Goal: Transaction & Acquisition: Download file/media

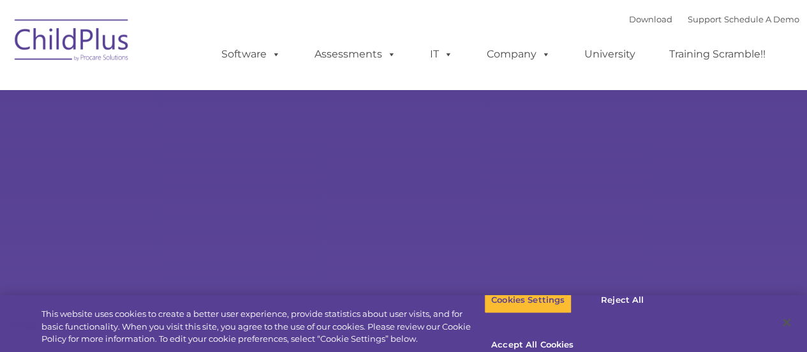
select select "MEDIUM"
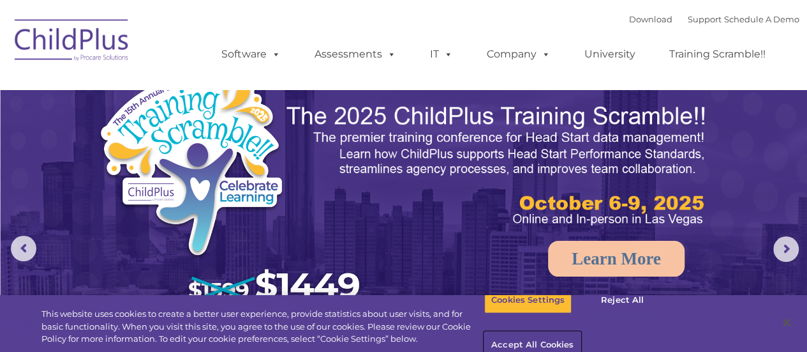
click at [581, 332] on button "Accept All Cookies" at bounding box center [532, 345] width 96 height 27
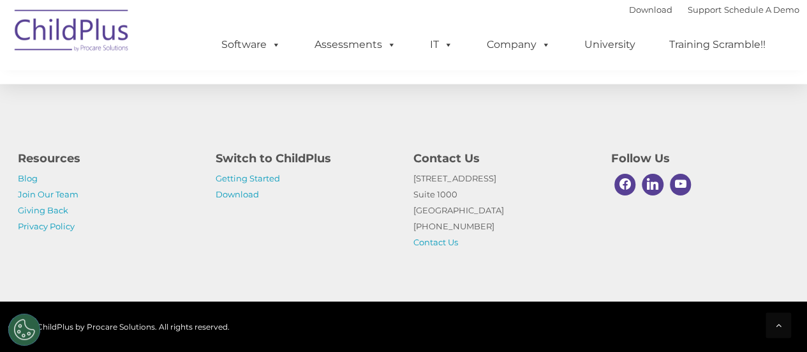
scroll to position [1587, 0]
click at [234, 195] on link "Download" at bounding box center [237, 194] width 43 height 10
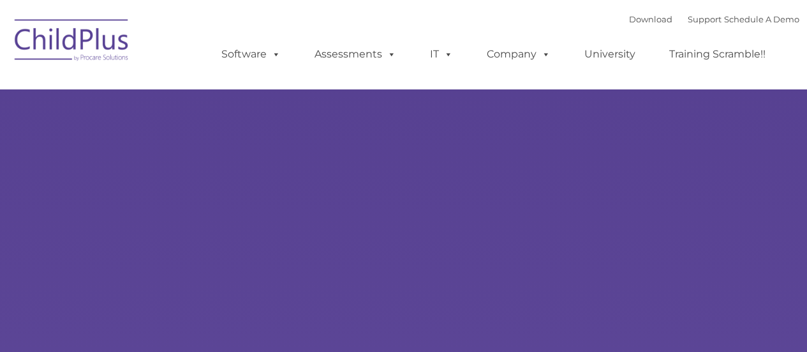
type input ""
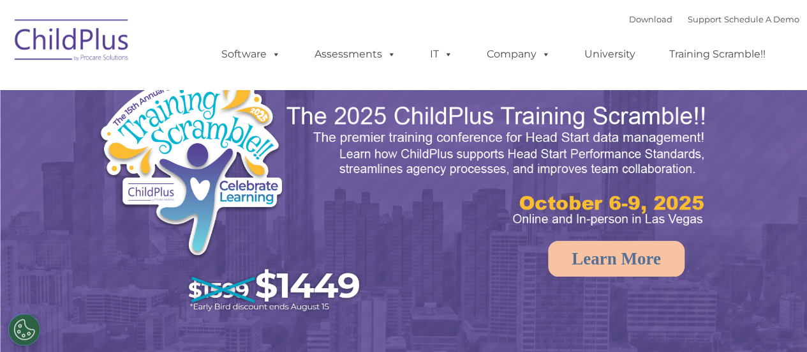
select select "MEDIUM"
